Goal: Task Accomplishment & Management: Manage account settings

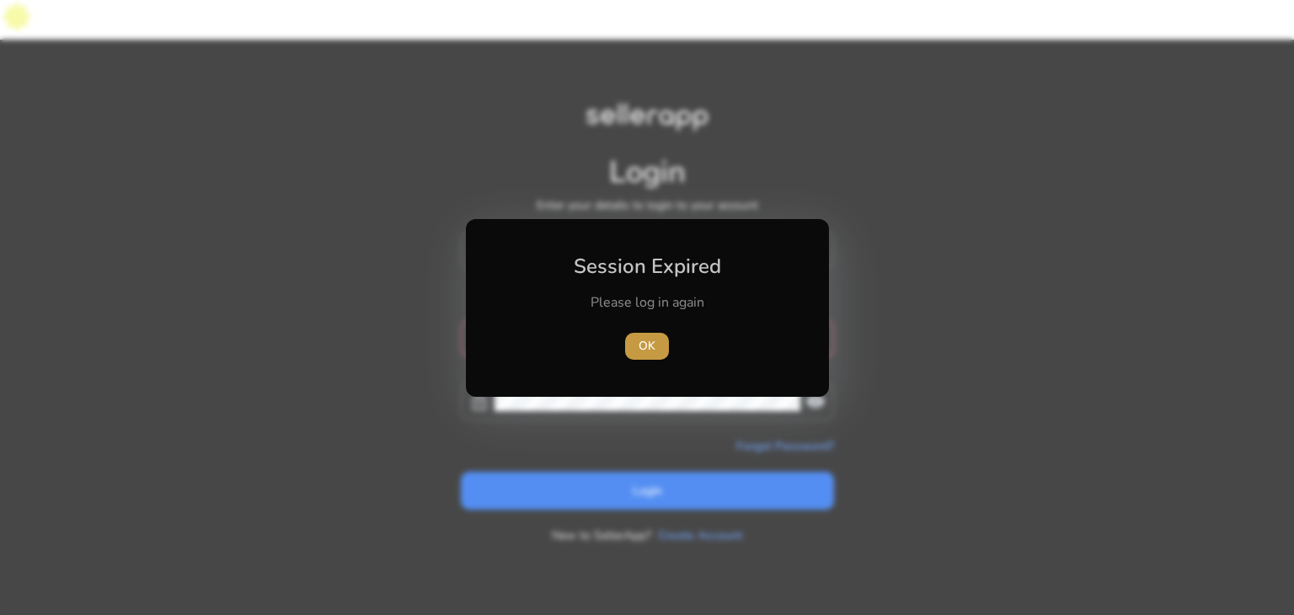
type input "**********"
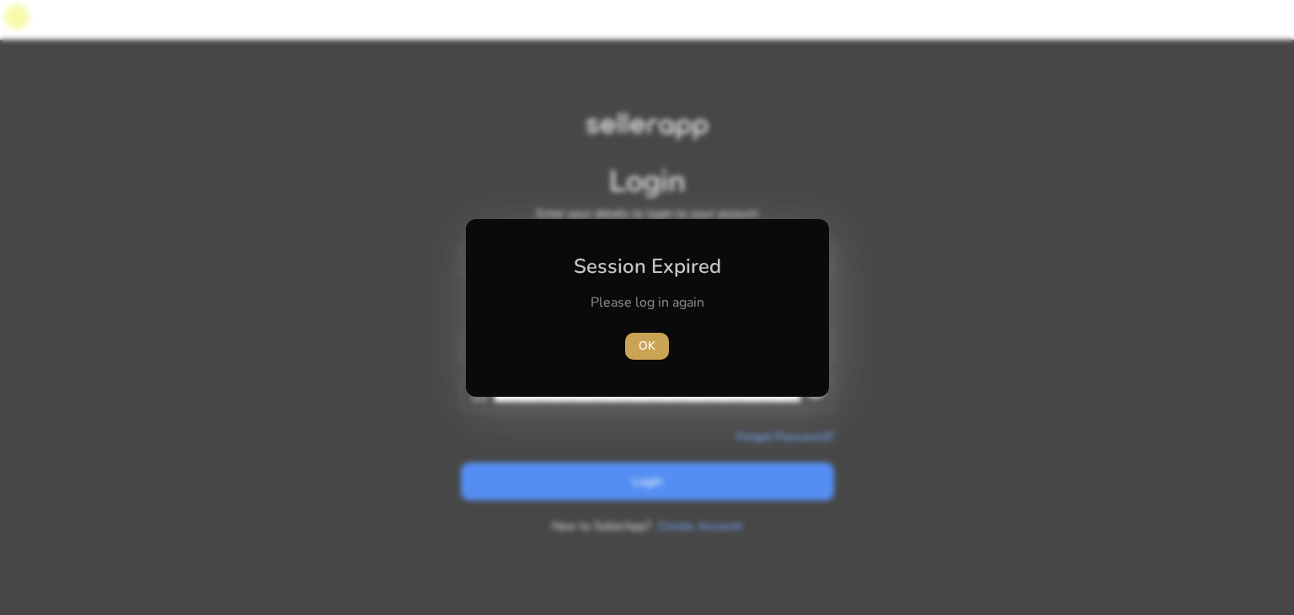
click at [646, 343] on span "OK" at bounding box center [646, 346] width 17 height 18
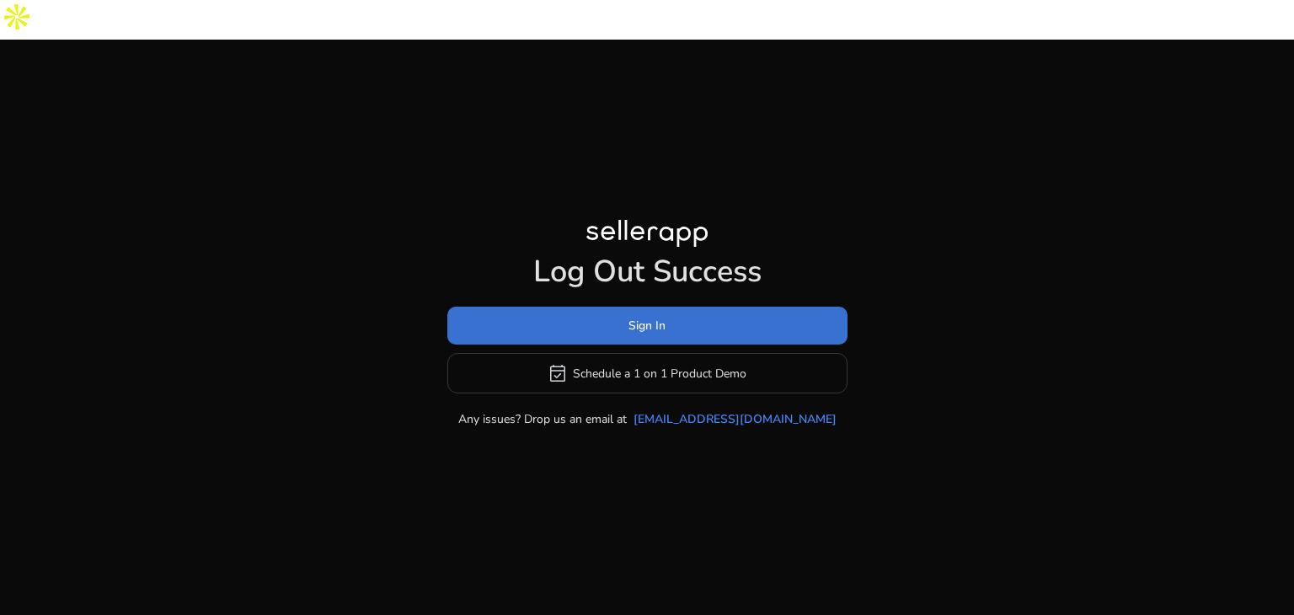
click at [616, 306] on span at bounding box center [647, 326] width 400 height 40
